Goal: Task Accomplishment & Management: Use online tool/utility

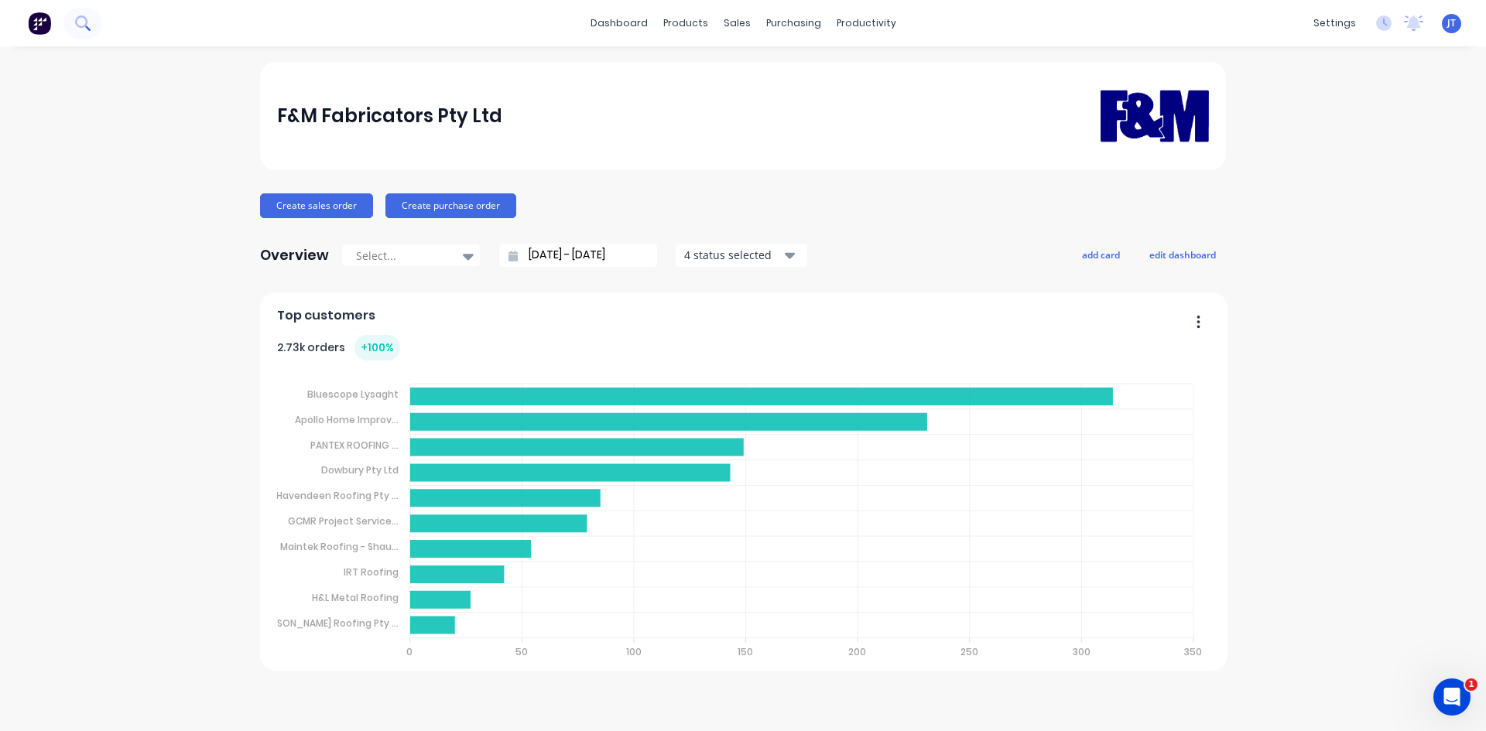
click at [82, 29] on icon at bounding box center [82, 22] width 15 height 15
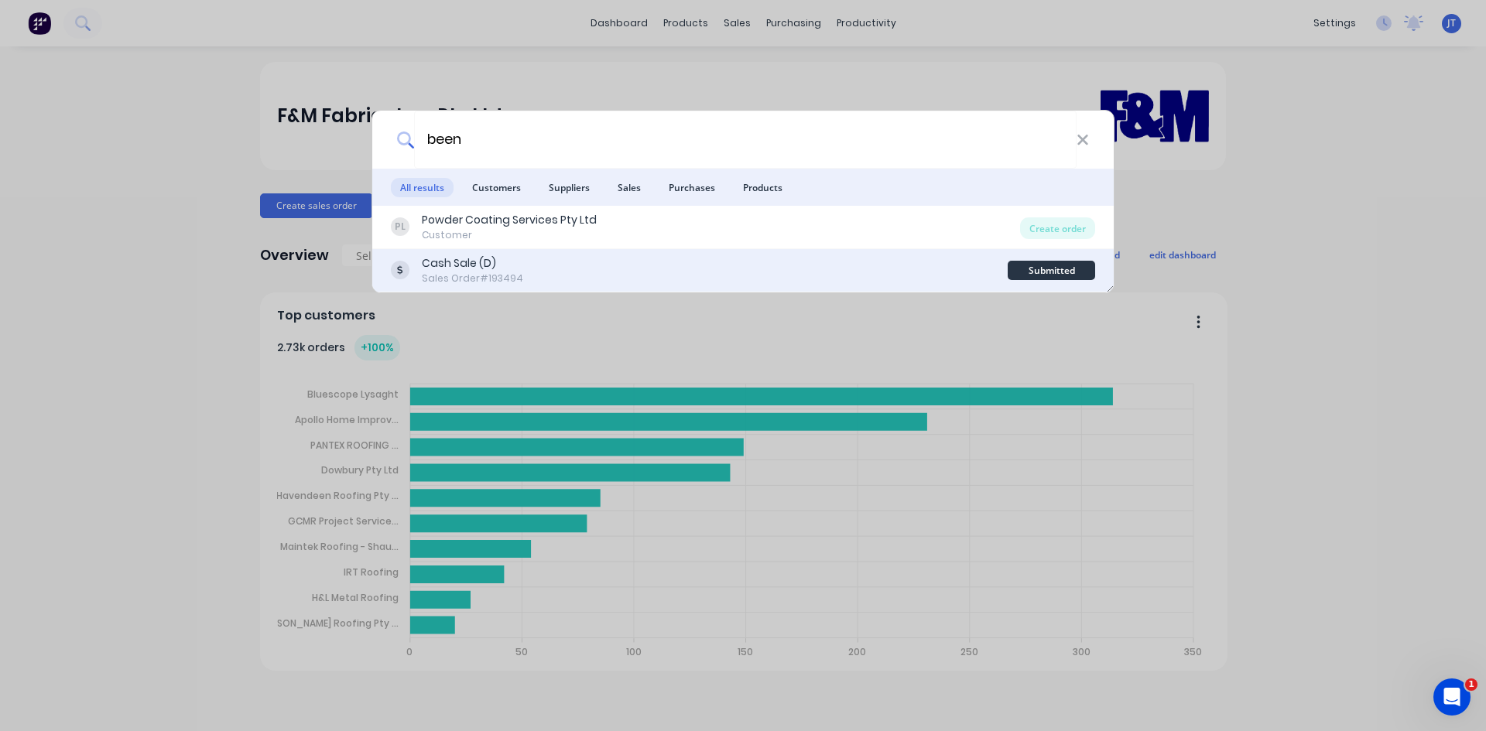
type input "been"
click at [609, 275] on div "Cash Sale (D) Sales Order #193494" at bounding box center [699, 270] width 617 height 30
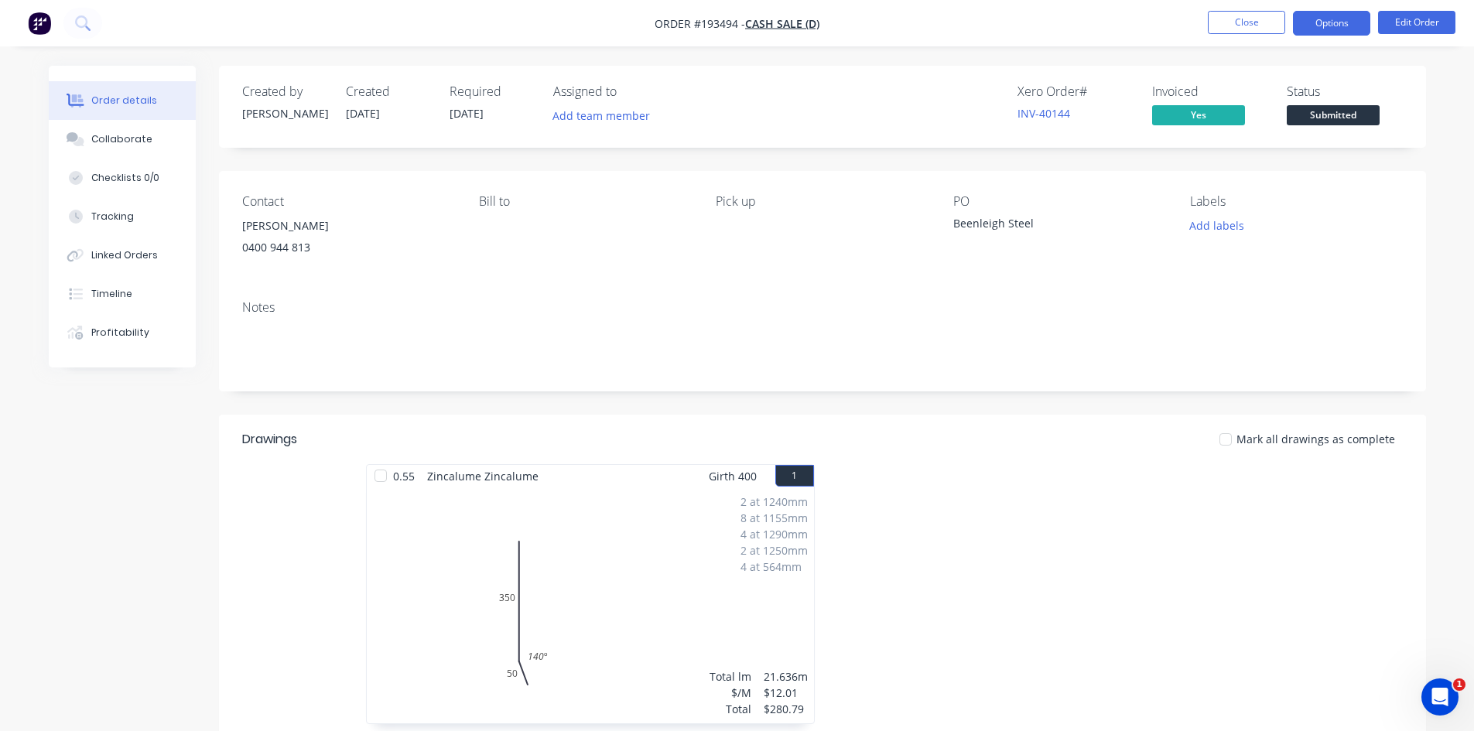
click at [1322, 26] on button "Options" at bounding box center [1331, 23] width 77 height 25
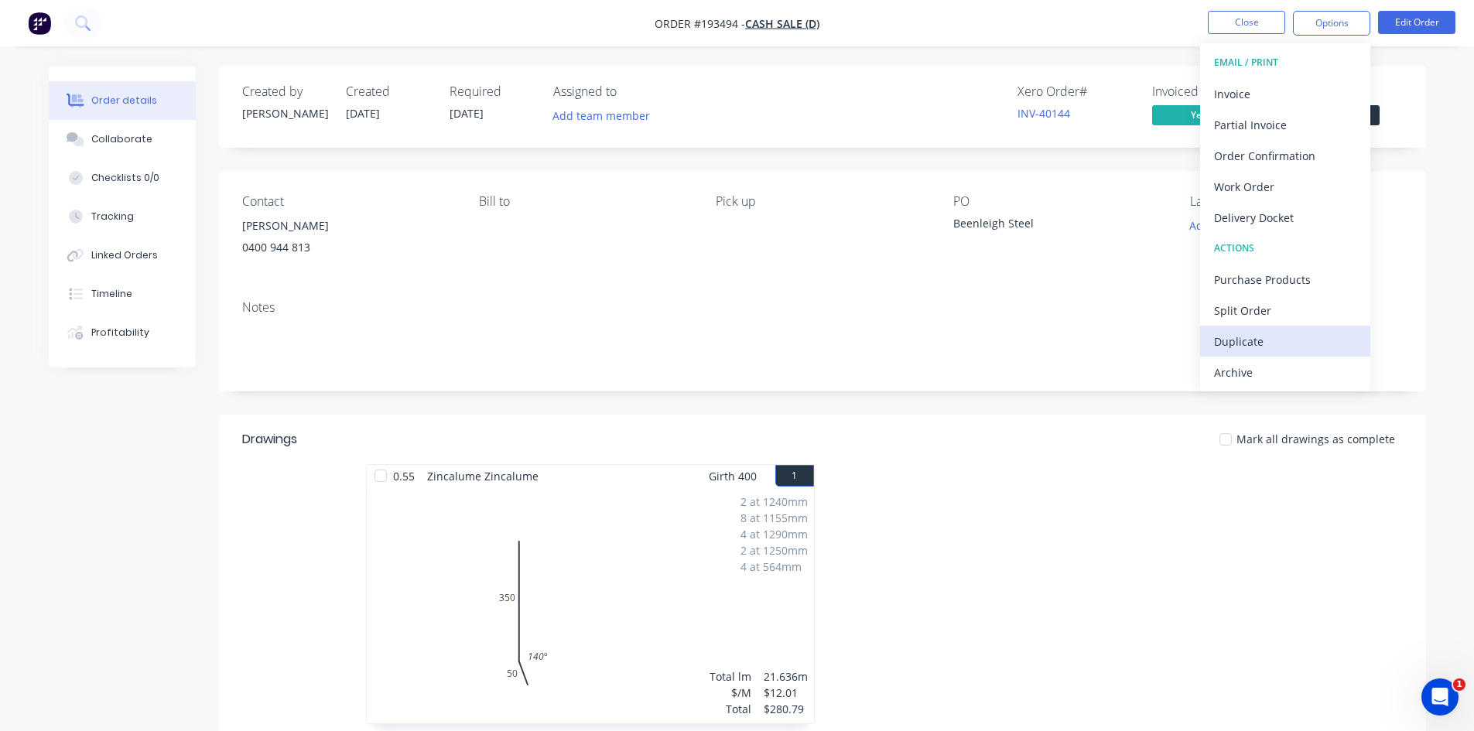
click at [1265, 344] on div "Duplicate" at bounding box center [1285, 341] width 142 height 22
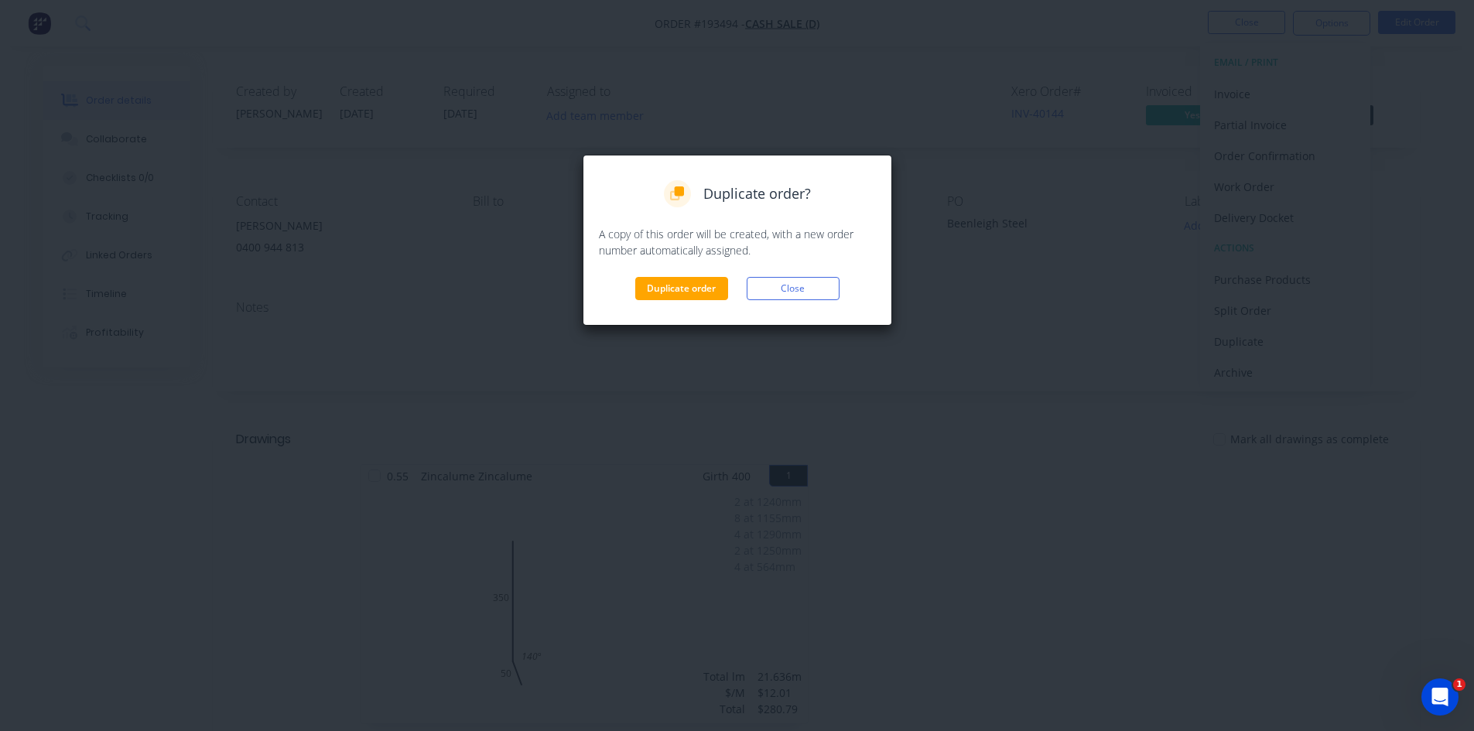
click at [686, 263] on div "Duplicate order? A copy of this order will be created, with a new order number …" at bounding box center [737, 240] width 277 height 120
click at [684, 282] on button "Duplicate order" at bounding box center [681, 288] width 93 height 23
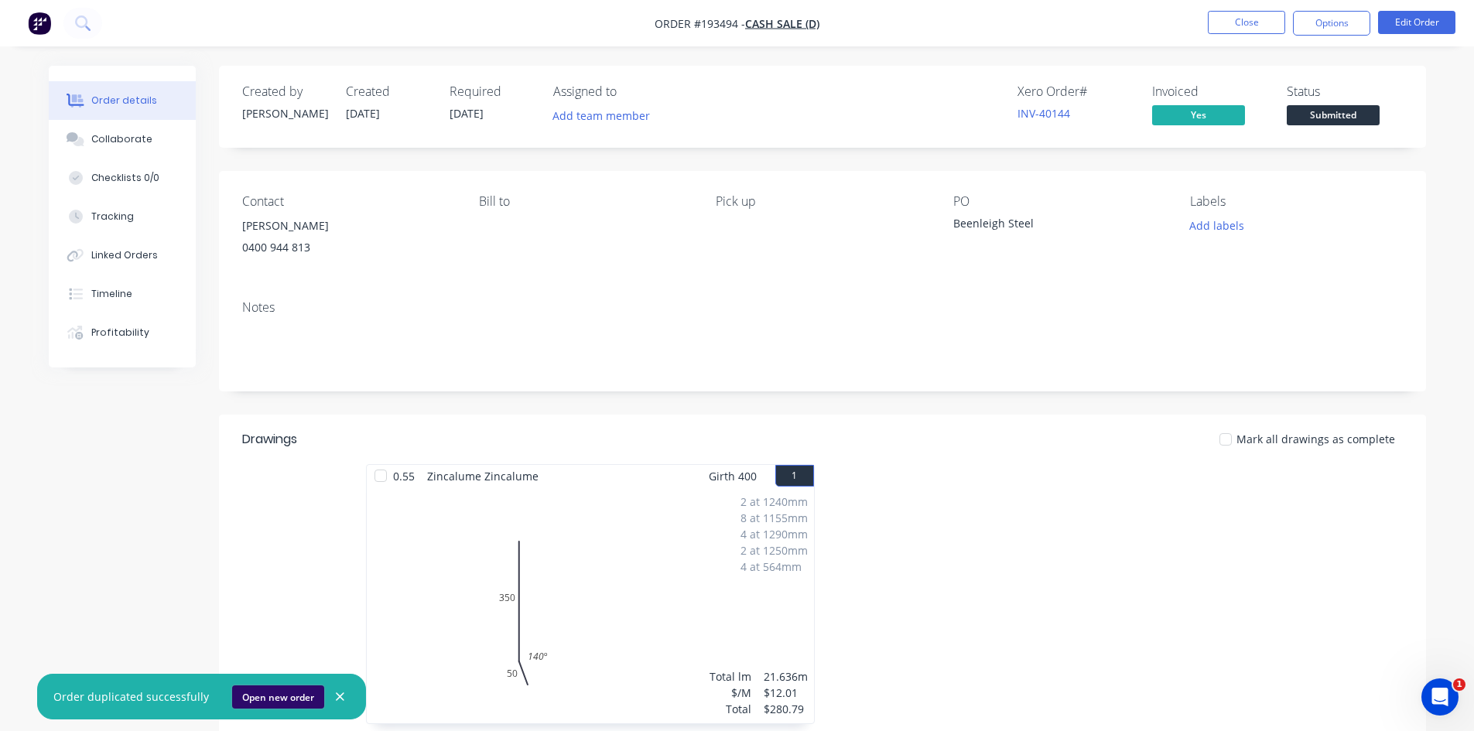
click at [301, 699] on button "Open new order" at bounding box center [278, 697] width 92 height 23
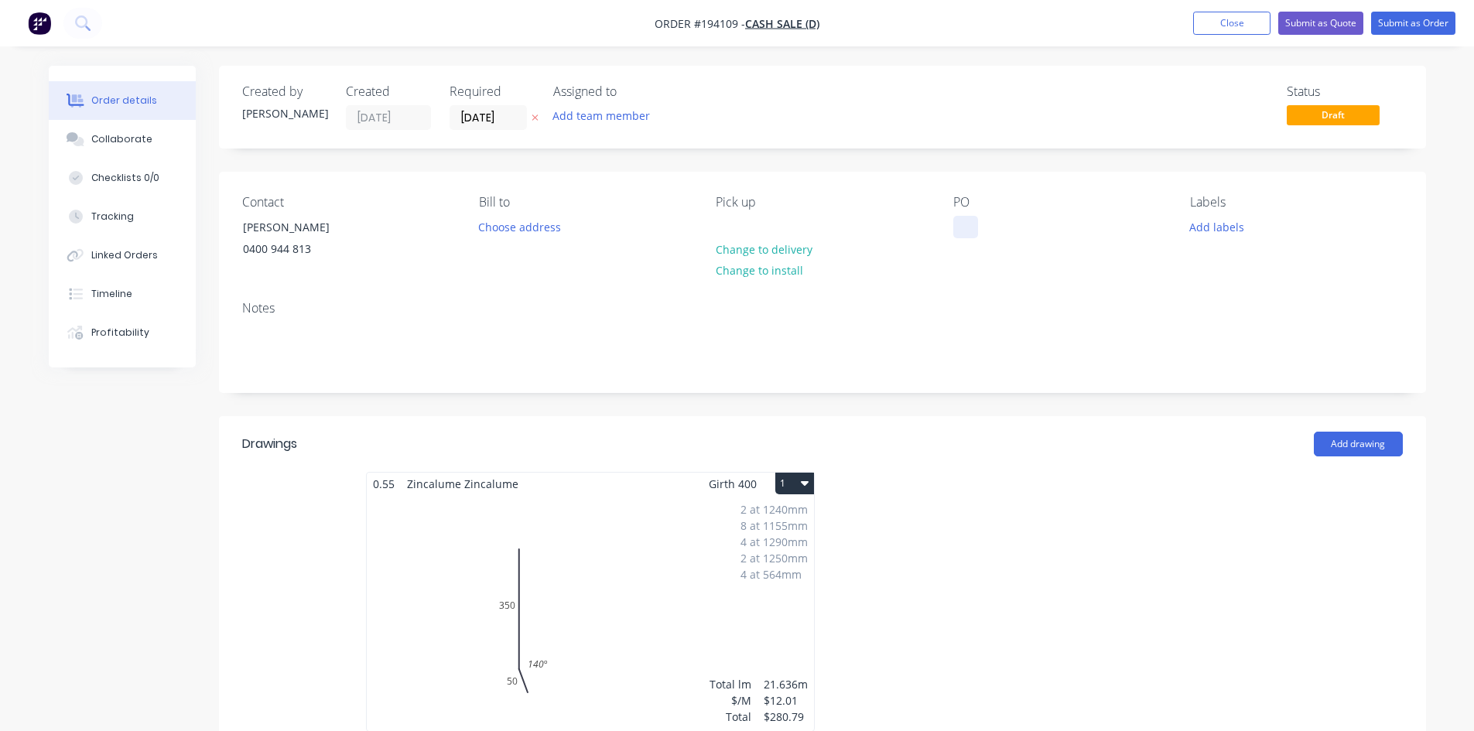
click at [966, 217] on div at bounding box center [965, 227] width 25 height 22
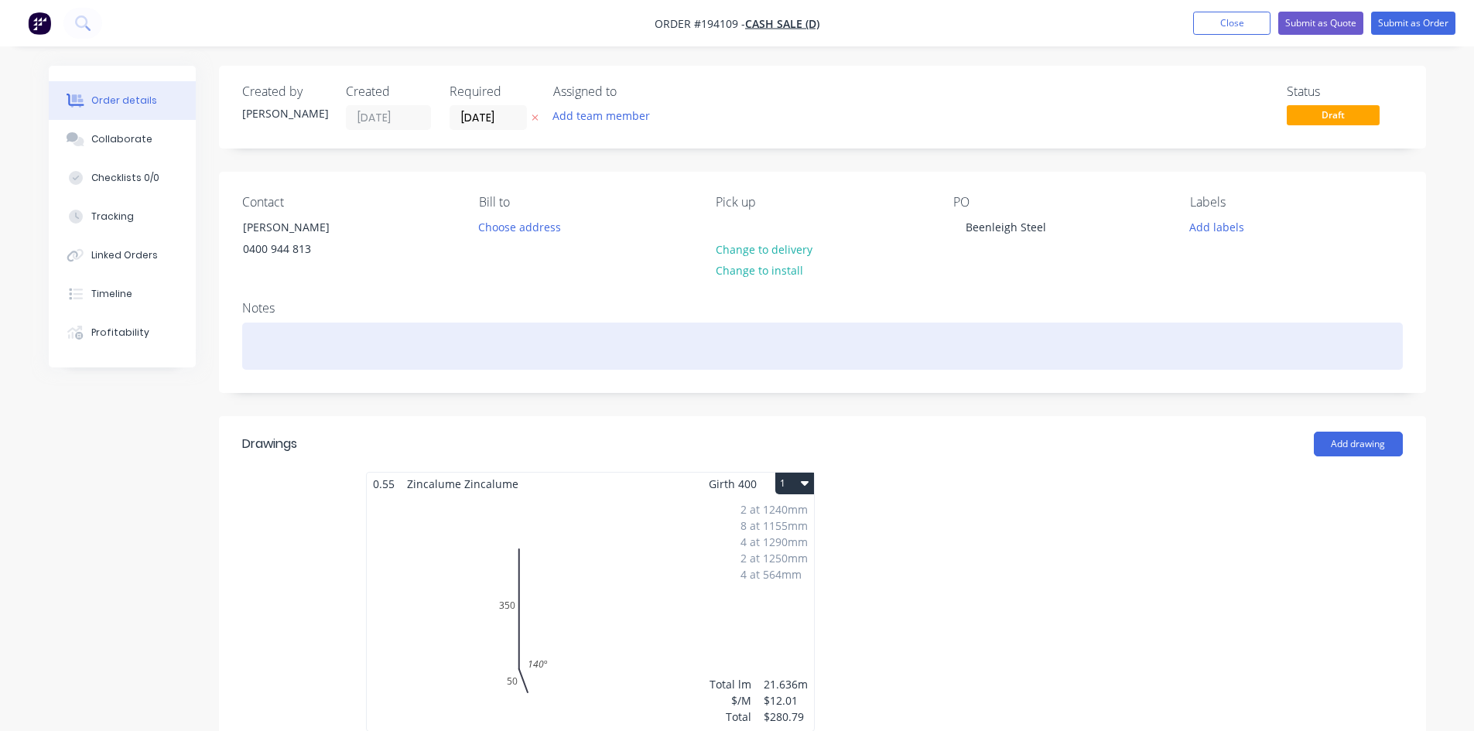
click at [764, 357] on div at bounding box center [822, 346] width 1161 height 47
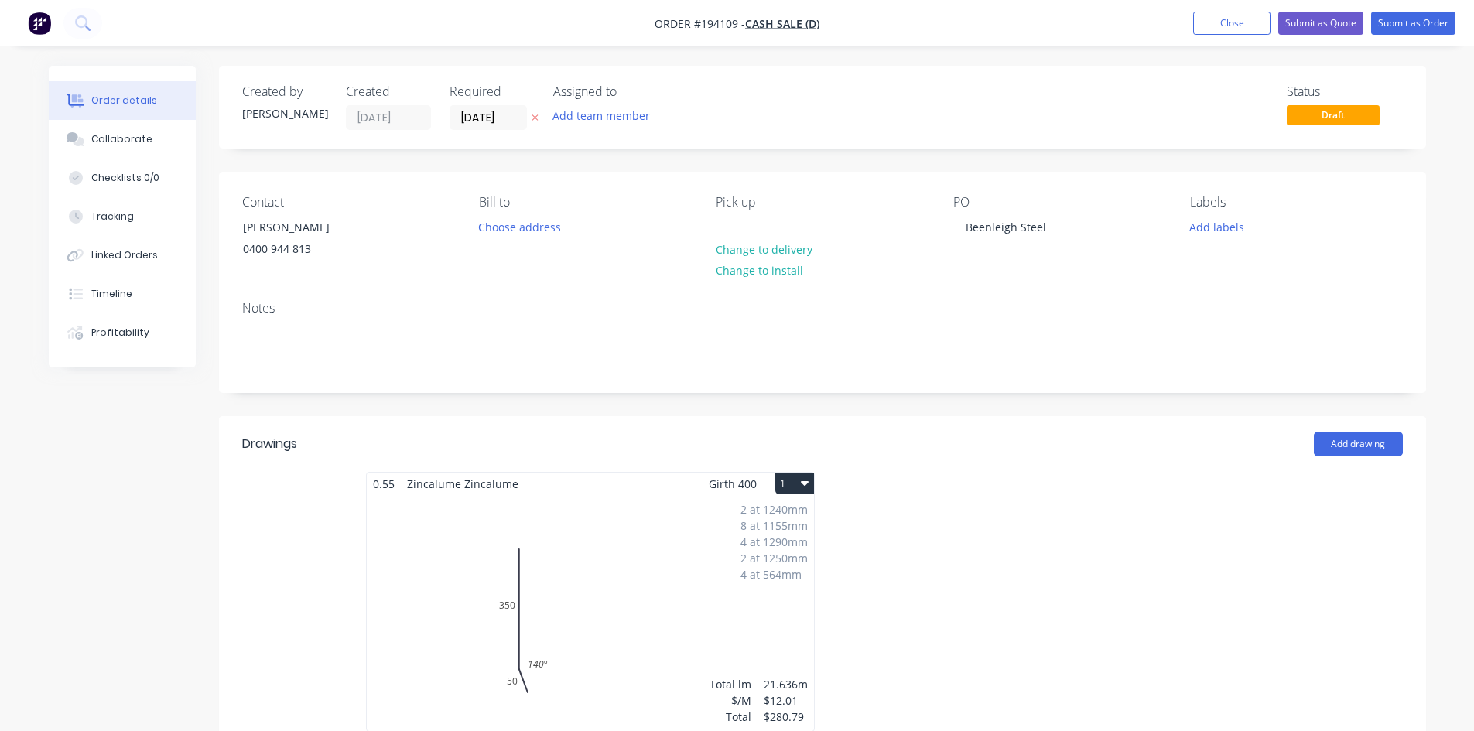
click at [621, 617] on div "2 at 1240mm 8 at 1155mm 4 at 1290mm 2 at 1250mm 4 at 564mm Total lm $/M Total 2…" at bounding box center [590, 613] width 447 height 236
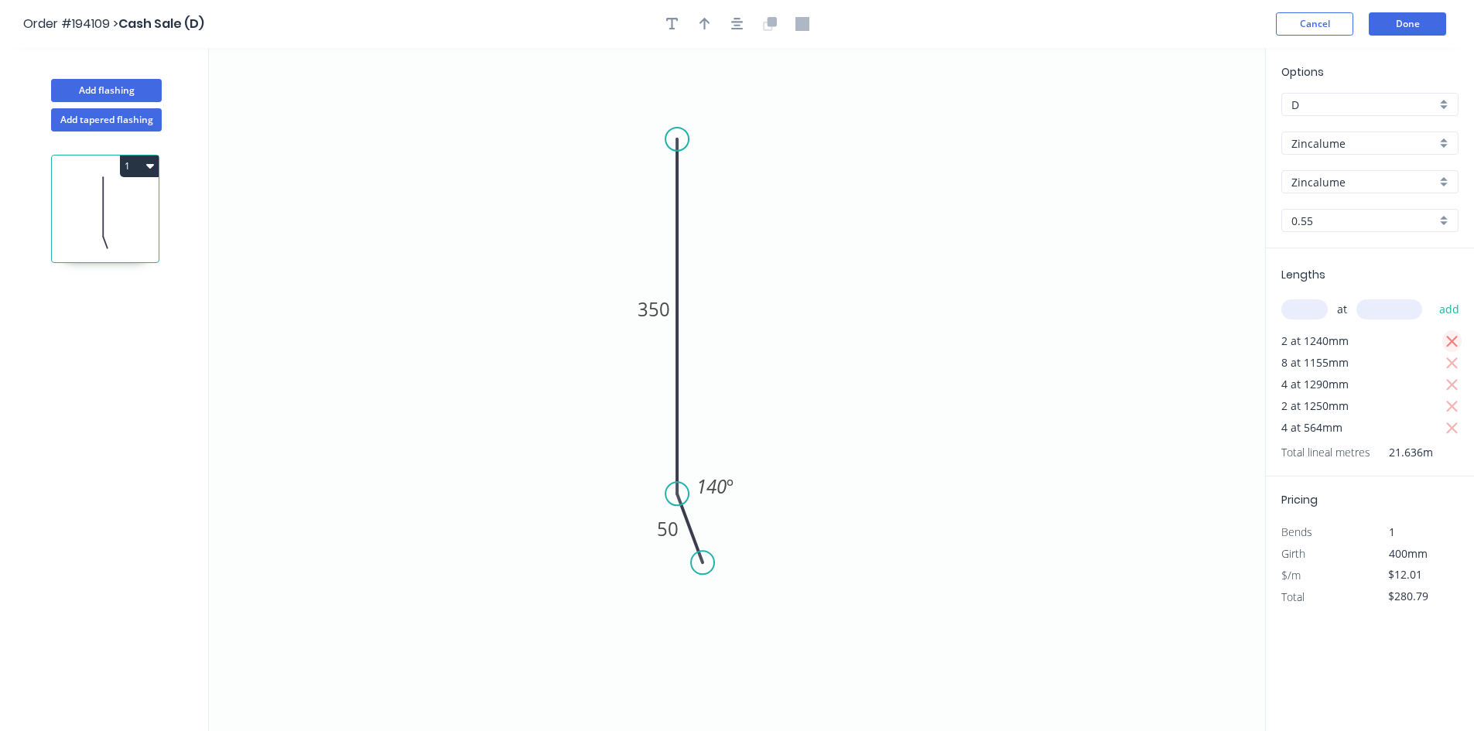
click at [1450, 347] on icon "button" at bounding box center [1452, 342] width 14 height 19
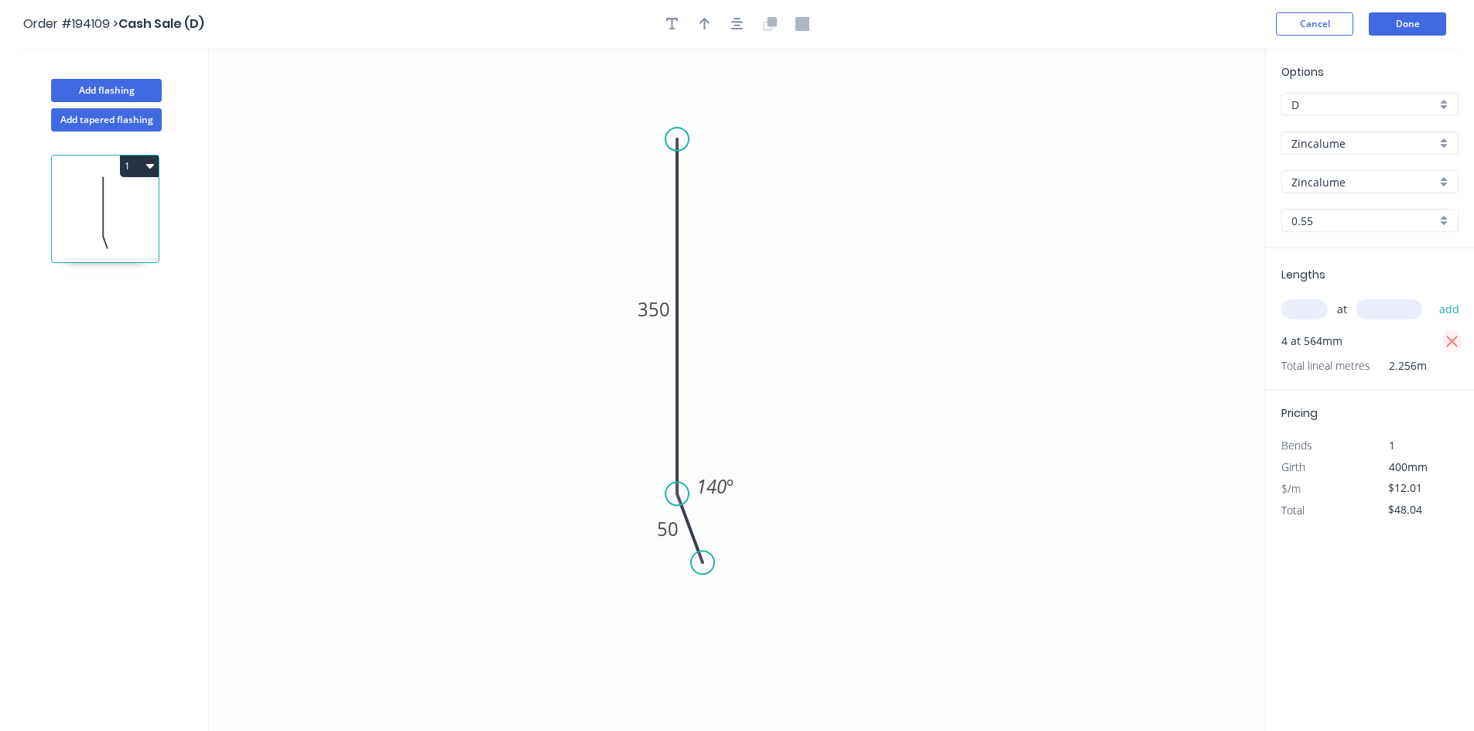
type input "$0.00"
click at [1315, 311] on input "text" at bounding box center [1304, 309] width 46 height 20
type input "1"
type input "1250"
click at [1431, 296] on button "add" at bounding box center [1449, 309] width 36 height 26
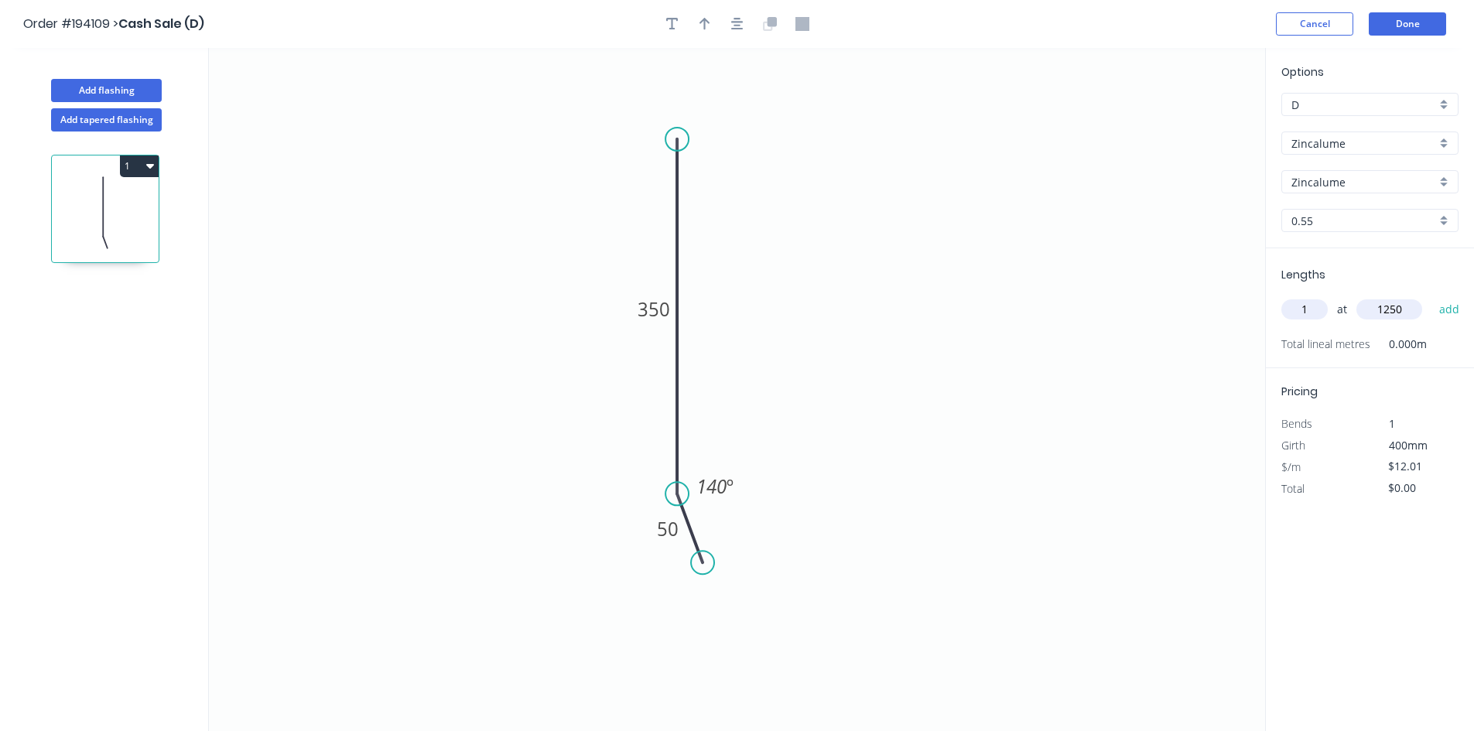
type input "$15.01"
click at [1435, 26] on button "Done" at bounding box center [1407, 23] width 77 height 23
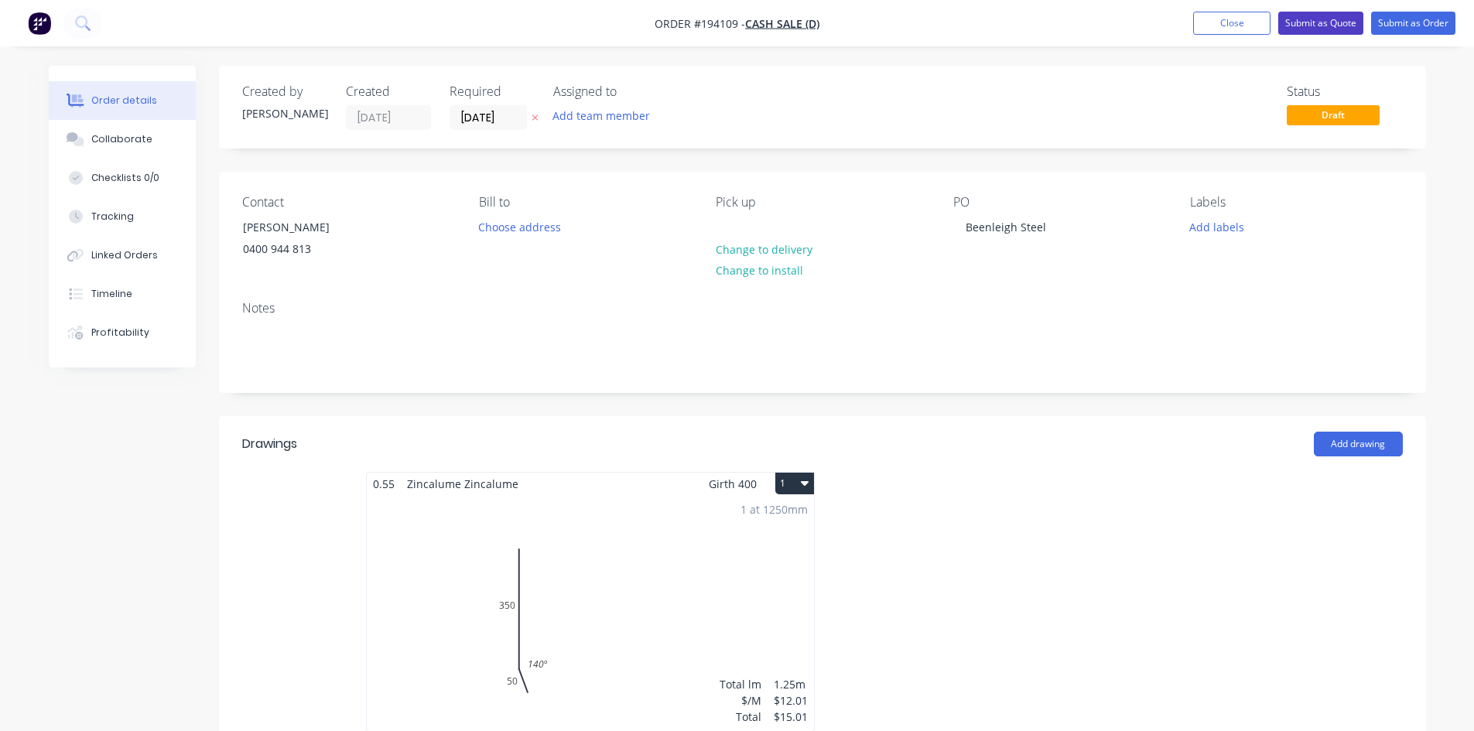
click at [1343, 29] on button "Submit as Quote" at bounding box center [1320, 23] width 85 height 23
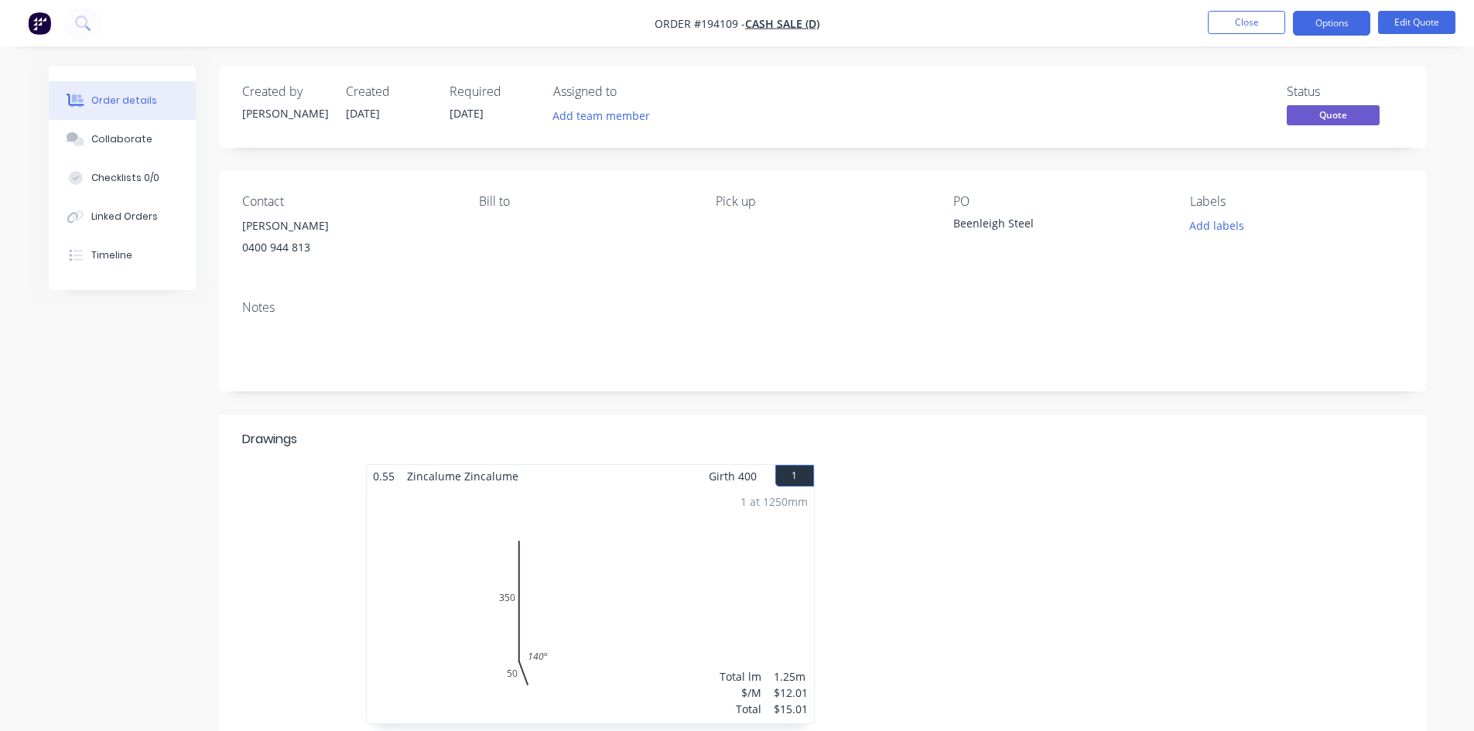
click at [1343, 29] on button "Options" at bounding box center [1331, 23] width 77 height 25
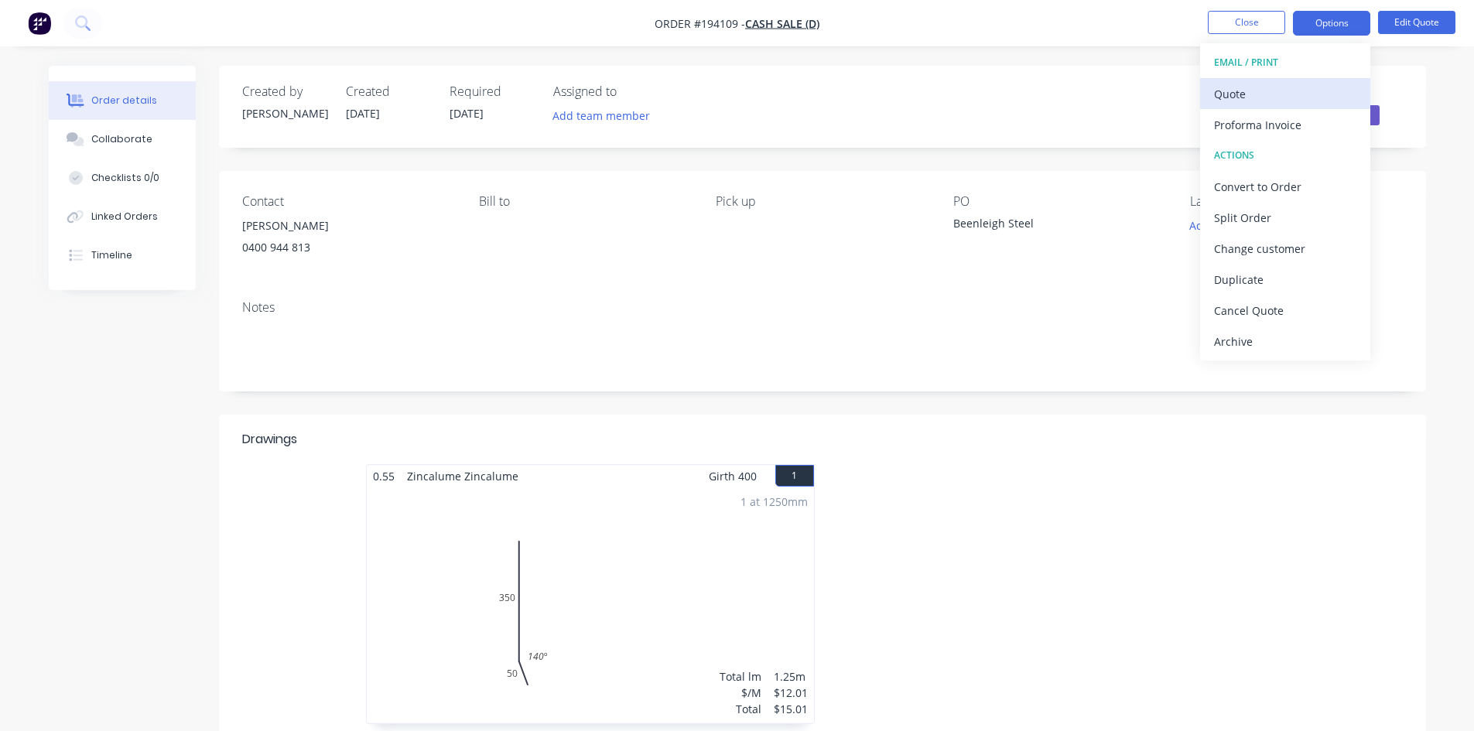
click at [1308, 87] on div "Quote" at bounding box center [1285, 94] width 142 height 22
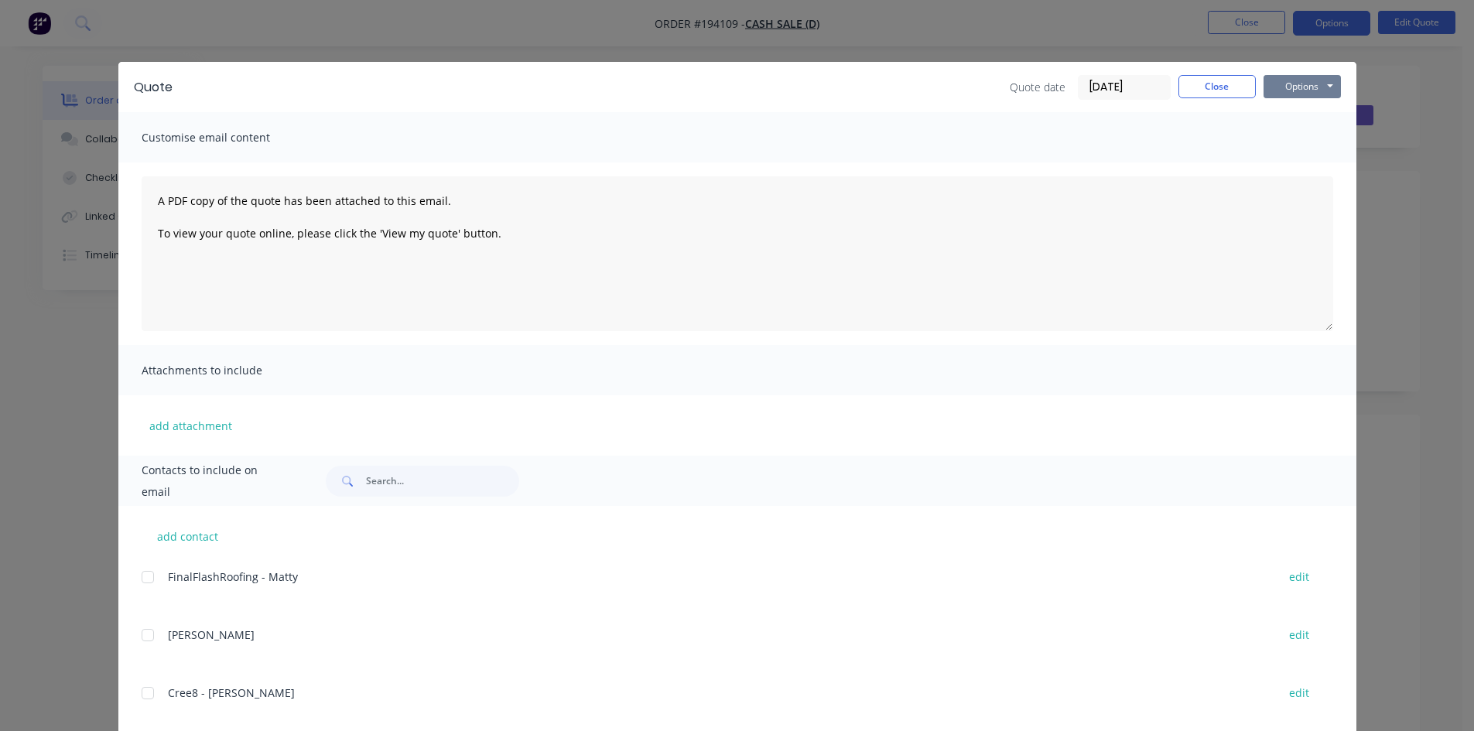
click at [1329, 90] on button "Options" at bounding box center [1302, 86] width 77 height 23
click at [1317, 125] on button "Preview" at bounding box center [1313, 114] width 99 height 26
click at [180, 35] on div "Quote Quote date 29/09/25 Close Options Preview Print Email Customise email con…" at bounding box center [737, 365] width 1474 height 731
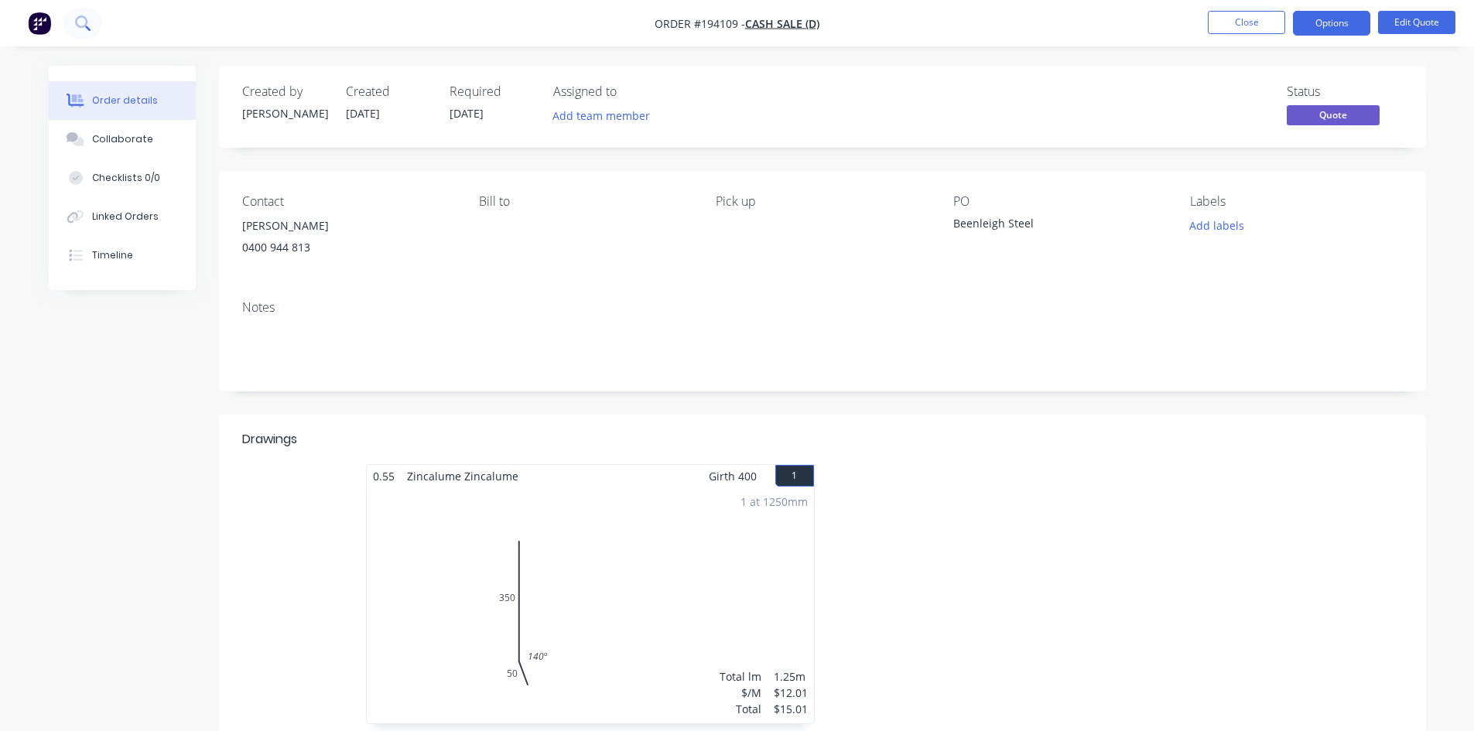
click at [70, 27] on button at bounding box center [82, 23] width 39 height 31
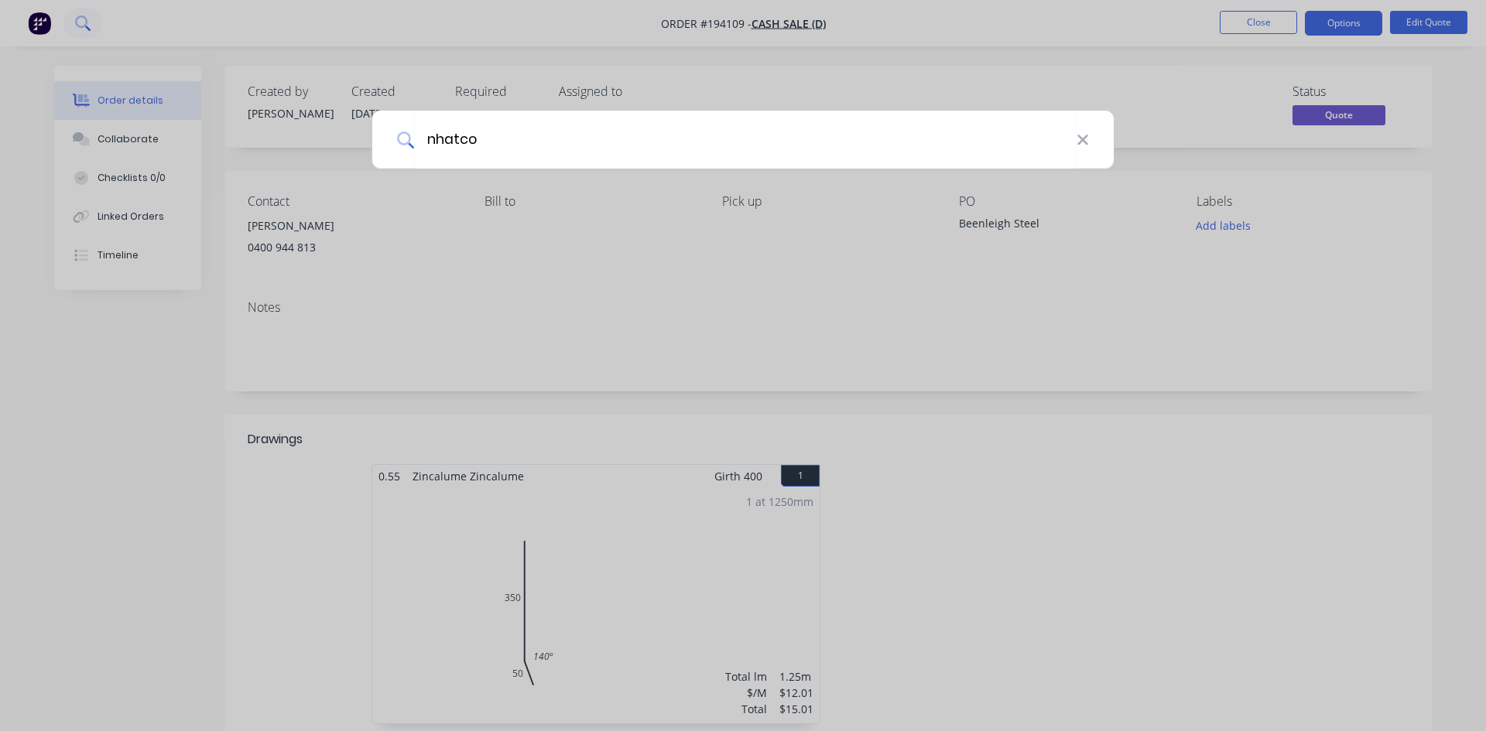
type input "nhatcon"
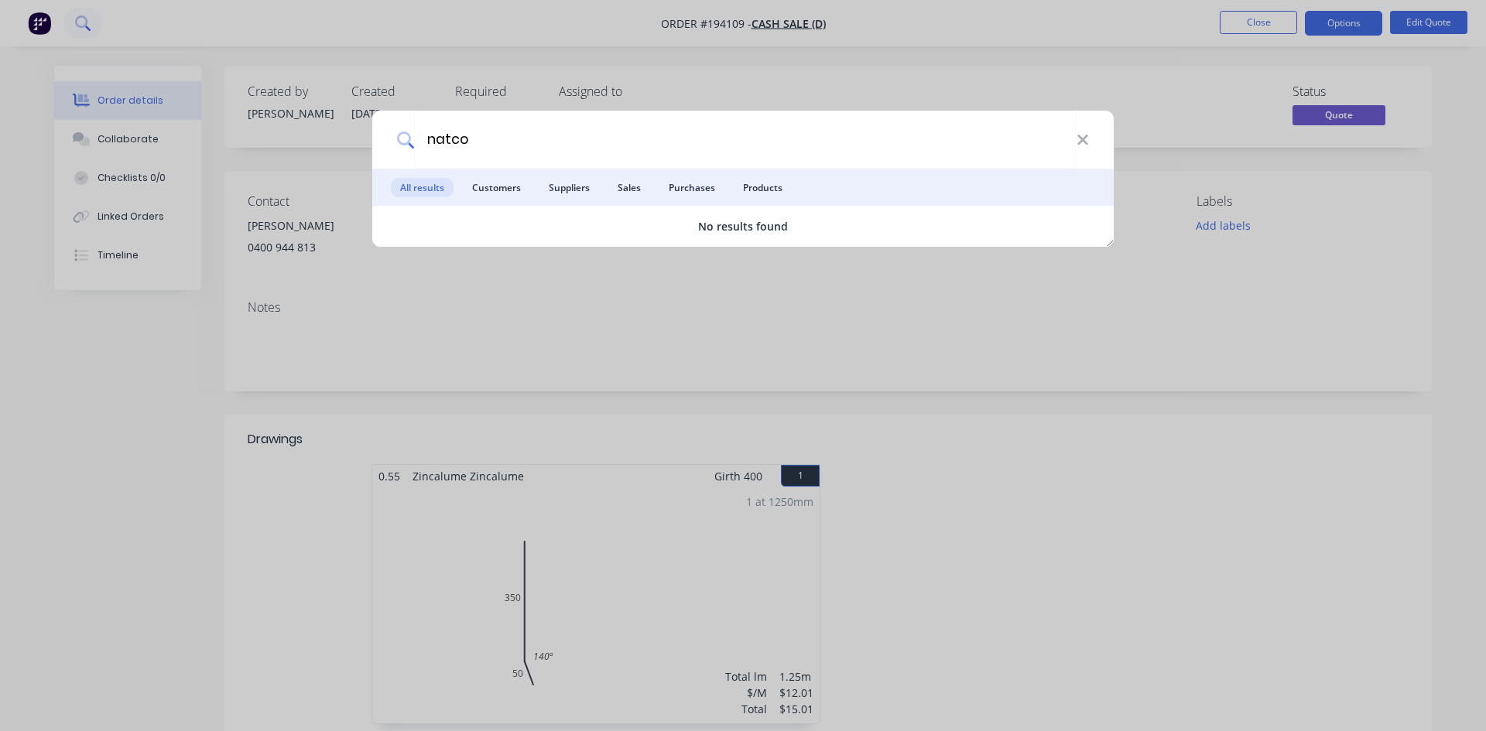
type input "natco"
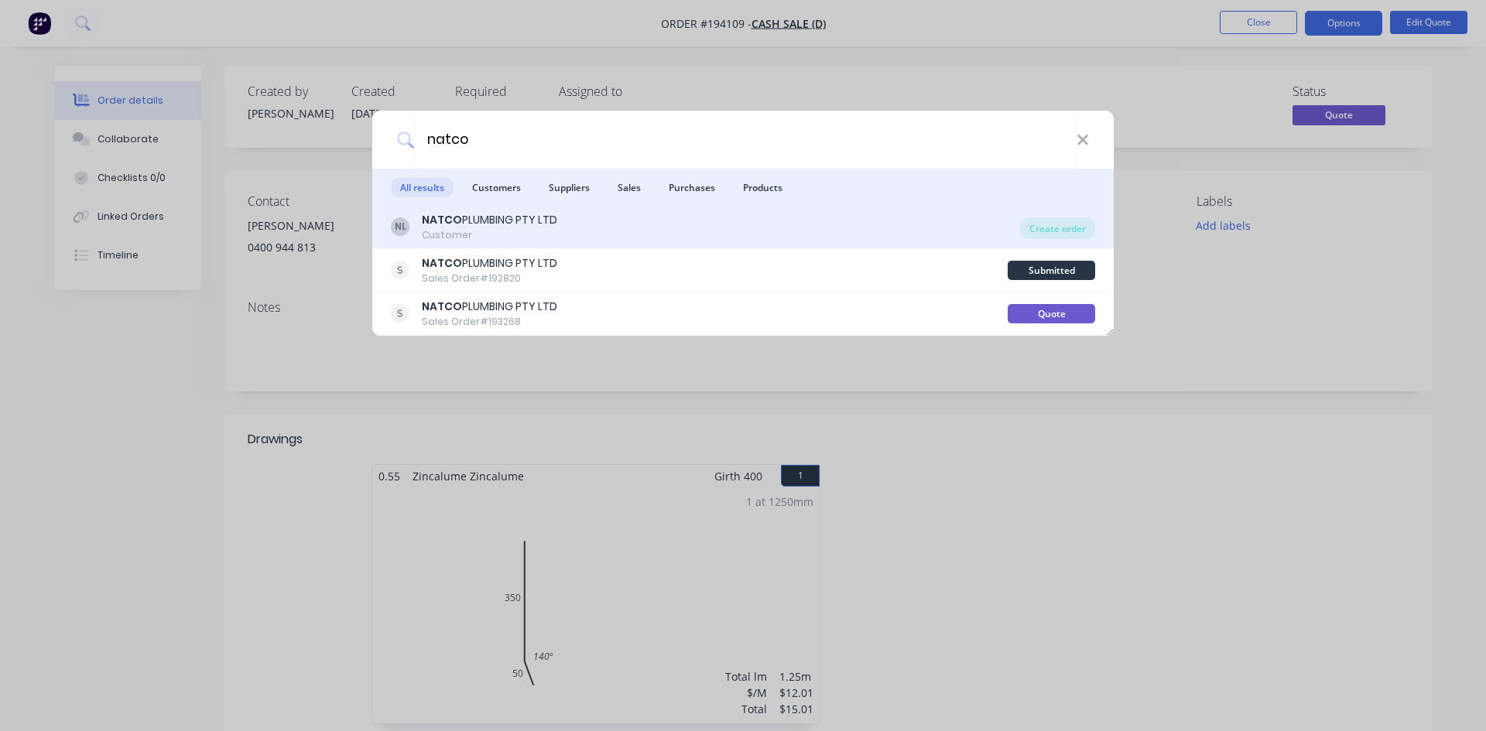
click at [703, 227] on div "NL NATCO PLUMBING PTY LTD Customer" at bounding box center [705, 227] width 629 height 30
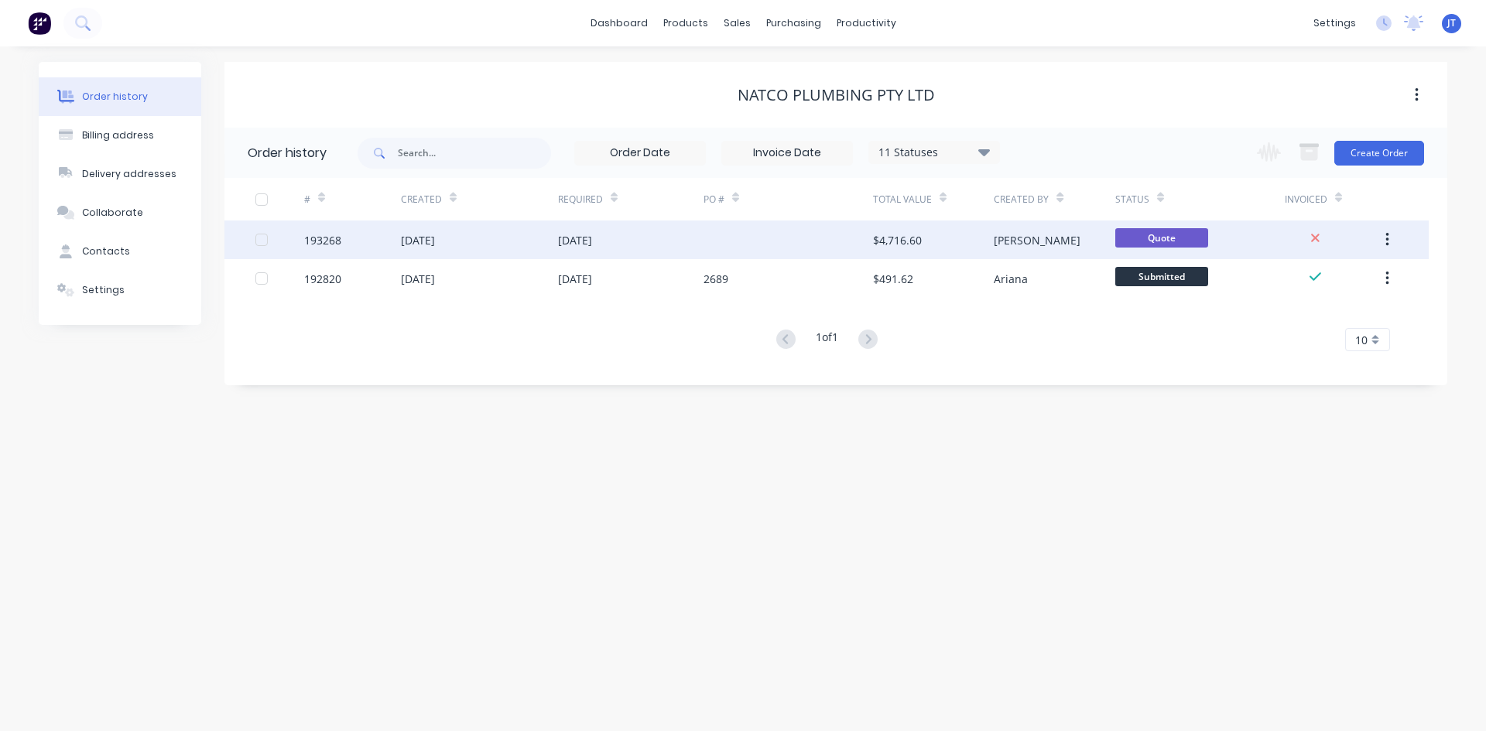
click at [775, 236] on div at bounding box center [787, 240] width 169 height 39
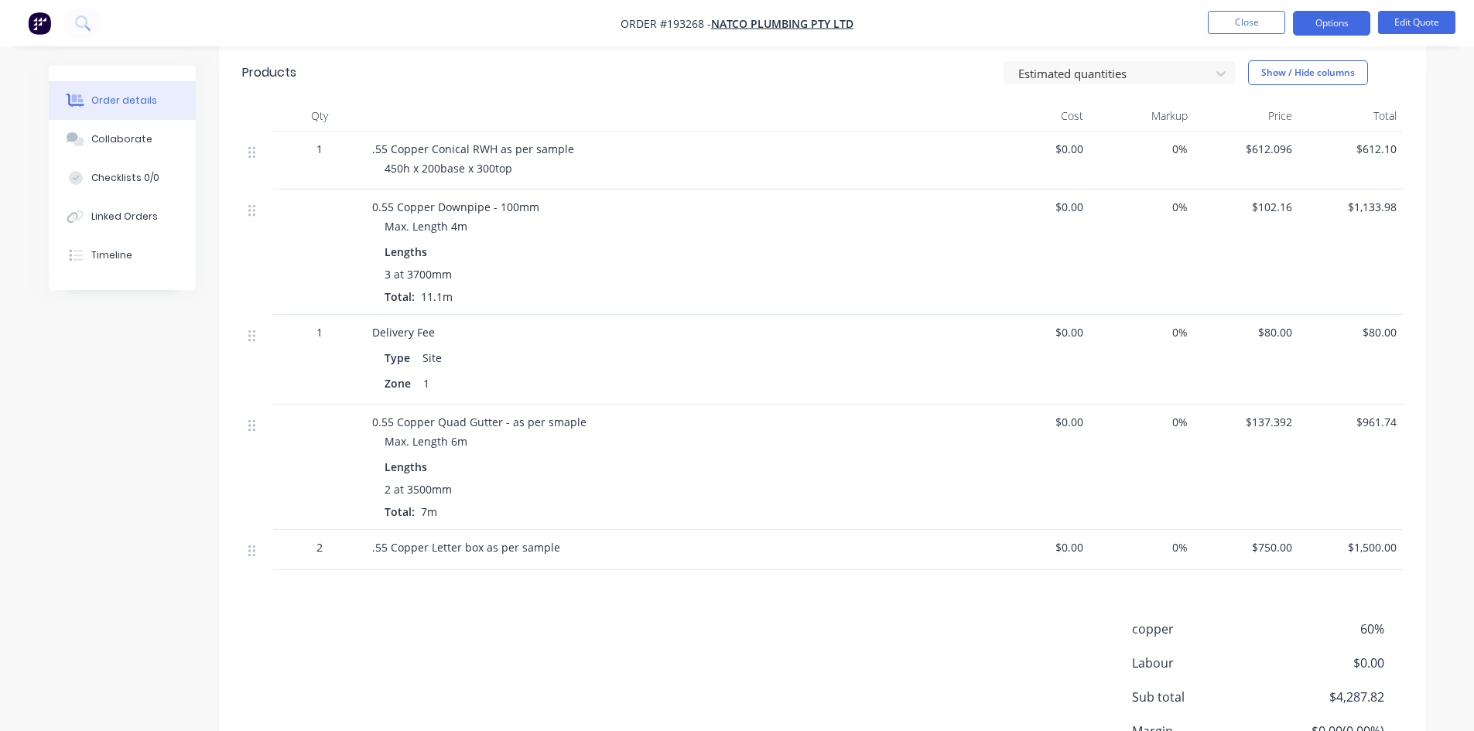
scroll to position [518, 0]
